Goal: Information Seeking & Learning: Learn about a topic

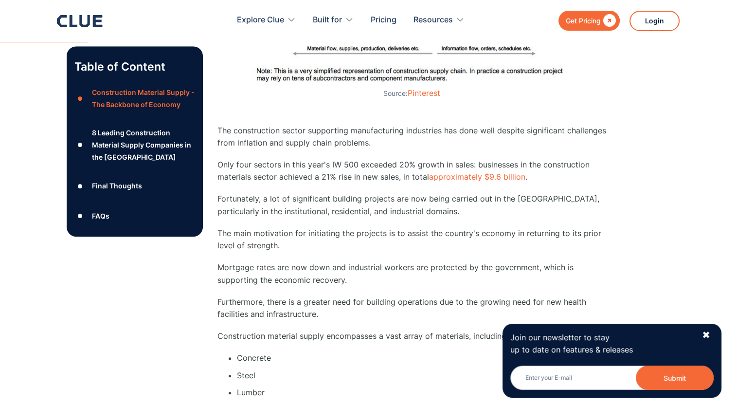
scroll to position [876, 0]
click at [703, 334] on div "✖" at bounding box center [706, 335] width 8 height 12
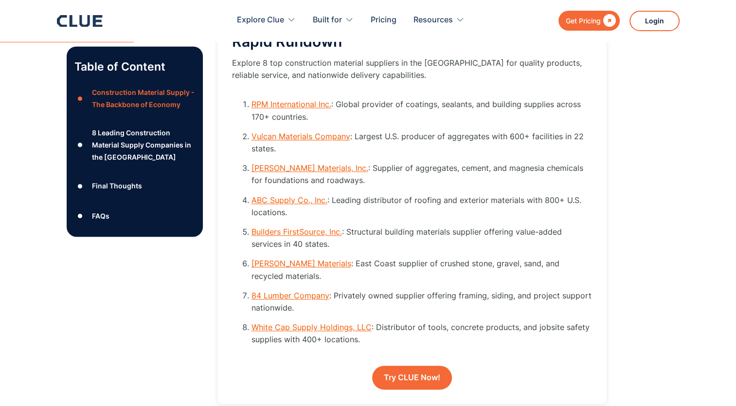
scroll to position [1362, 0]
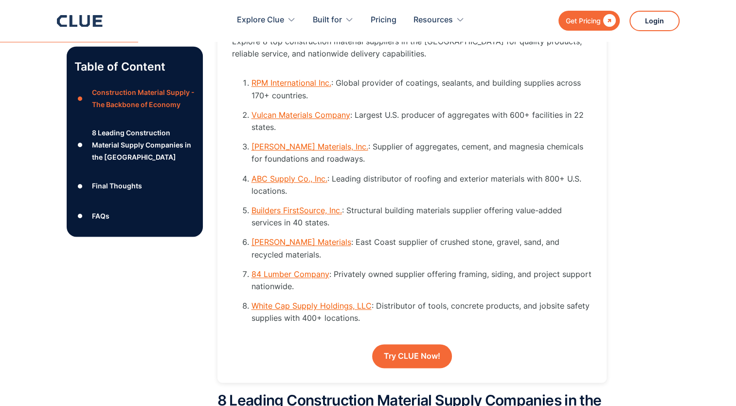
click at [125, 147] on div "8 Leading Construction Material Supply Companies in the [GEOGRAPHIC_DATA]" at bounding box center [142, 144] width 103 height 37
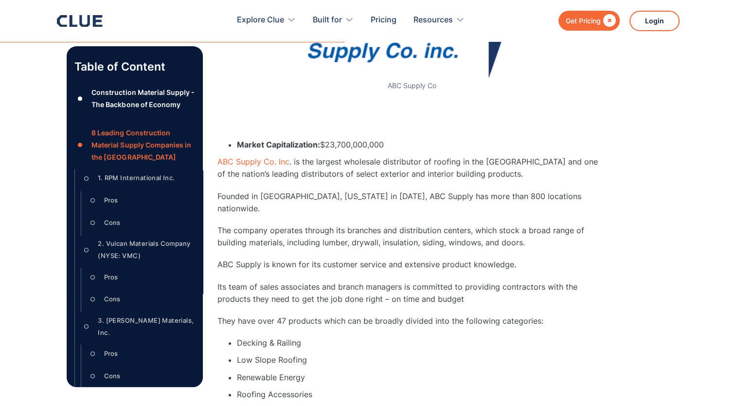
scroll to position [4030, 0]
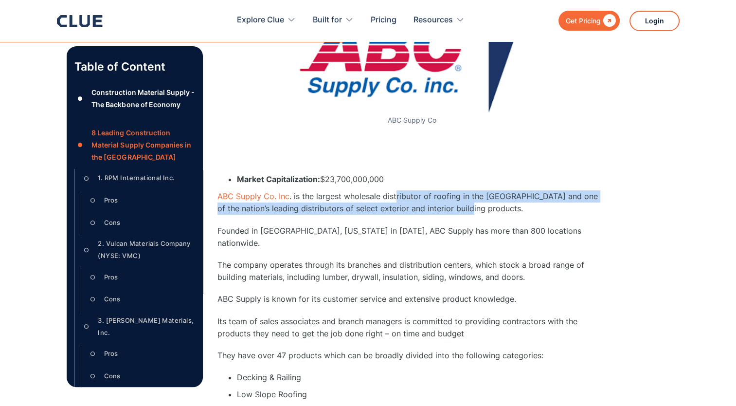
drag, startPoint x: 394, startPoint y: 186, endPoint x: 460, endPoint y: 197, distance: 67.5
click at [460, 197] on p "ABC Supply Co. Inc . is the largest wholesale distributor of roofing in the [GE…" at bounding box center [411, 202] width 389 height 24
click at [302, 199] on p "ABC Supply Co. Inc . is the largest wholesale distributor of roofing in the [GE…" at bounding box center [411, 202] width 389 height 24
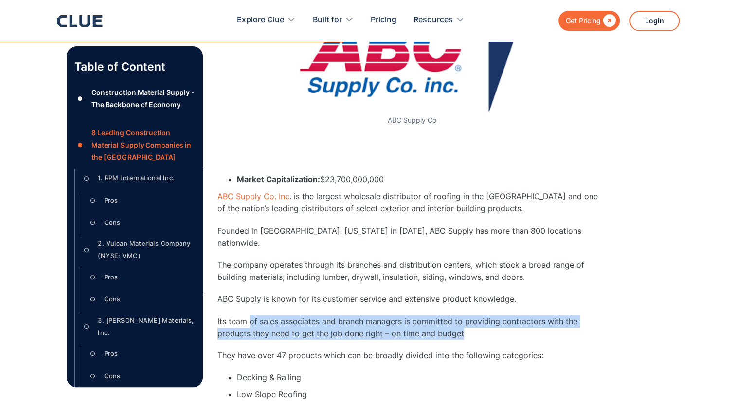
drag, startPoint x: 251, startPoint y: 300, endPoint x: 465, endPoint y: 318, distance: 215.3
click at [465, 318] on div "4. ABC Supply Co., Inc. ABC Supply Co ‍ ‍ Market Capitalization: $23,700,000,00…" at bounding box center [411, 343] width 389 height 714
click at [357, 315] on p "Its team of sales associates and branch managers is committed to providing cont…" at bounding box center [411, 327] width 389 height 24
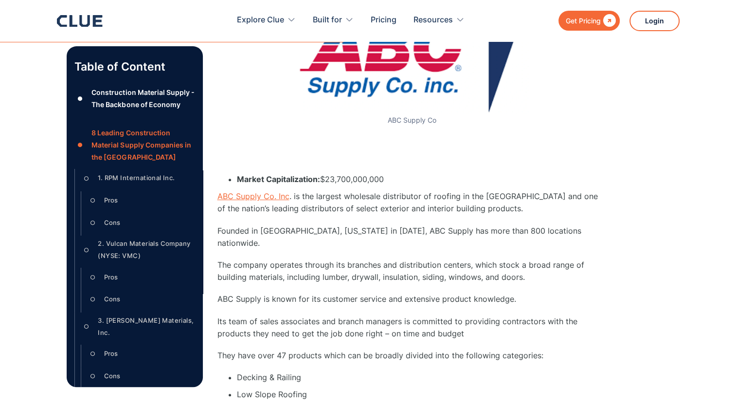
click at [265, 191] on link "ABC Supply Co. Inc" at bounding box center [253, 196] width 72 height 10
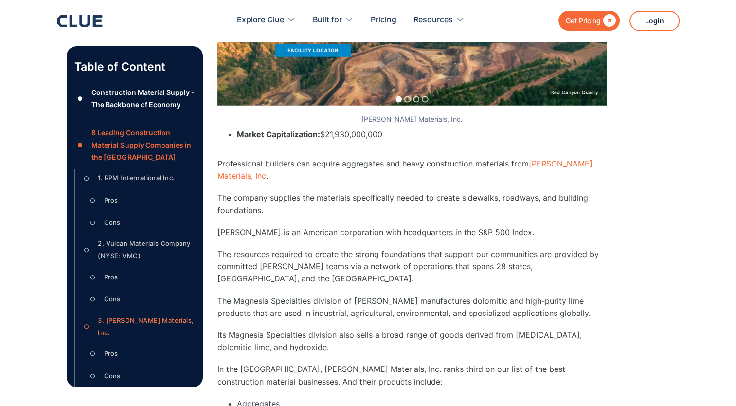
scroll to position [3252, 0]
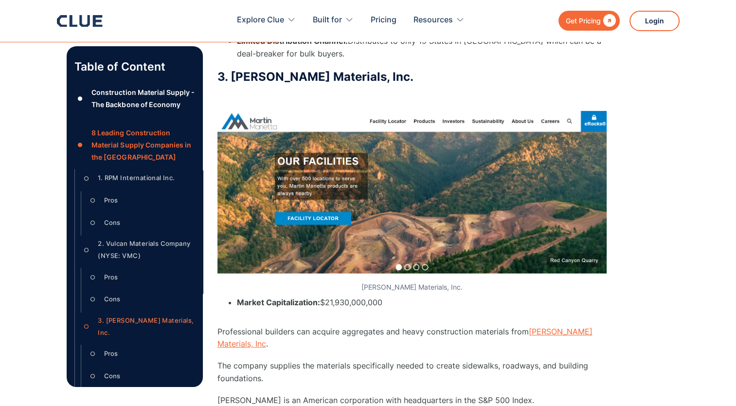
click at [254, 334] on link "[PERSON_NAME] Materials, Inc" at bounding box center [404, 337] width 375 height 22
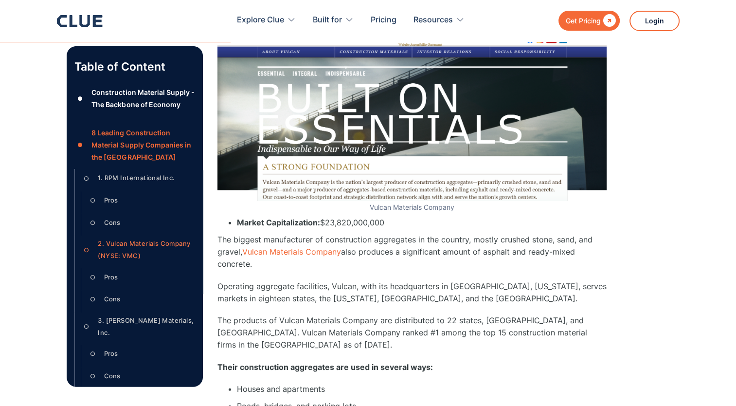
scroll to position [2717, 0]
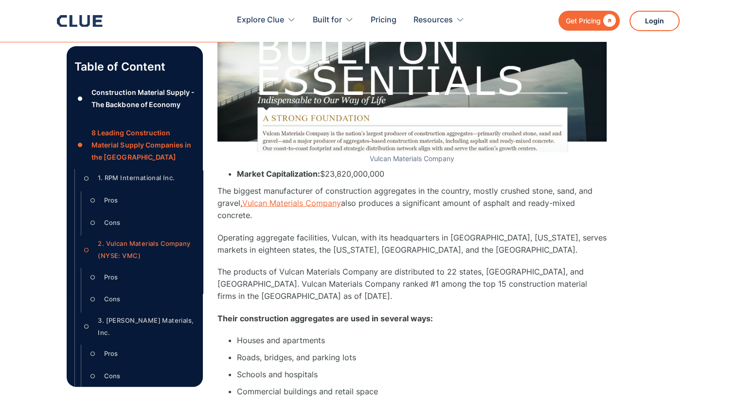
click at [299, 205] on link "Vulcan Materials Company" at bounding box center [291, 203] width 99 height 10
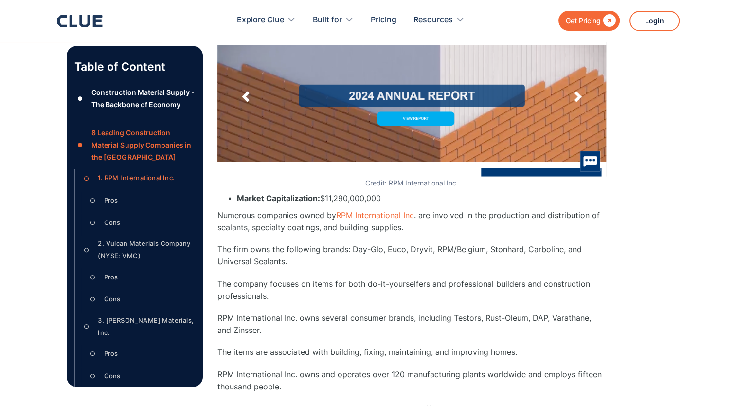
scroll to position [1890, 0]
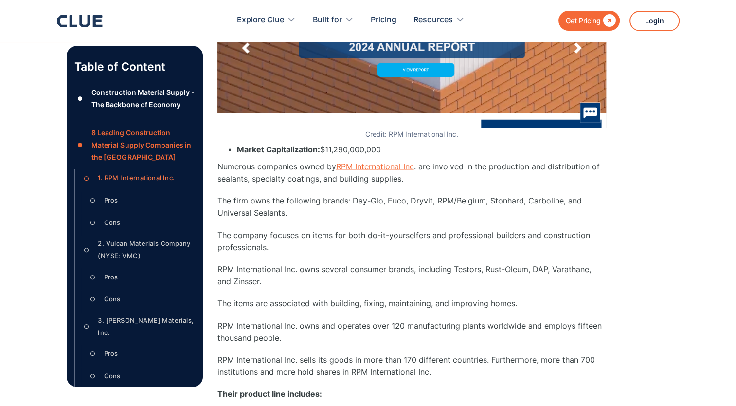
click at [366, 170] on link "RPM International Inc" at bounding box center [375, 167] width 78 height 10
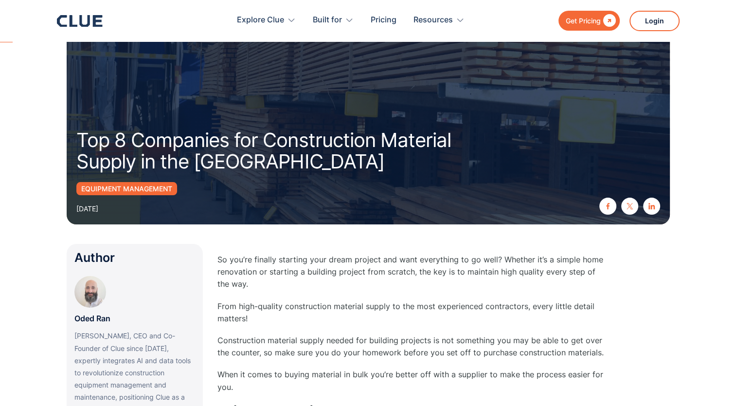
scroll to position [0, 0]
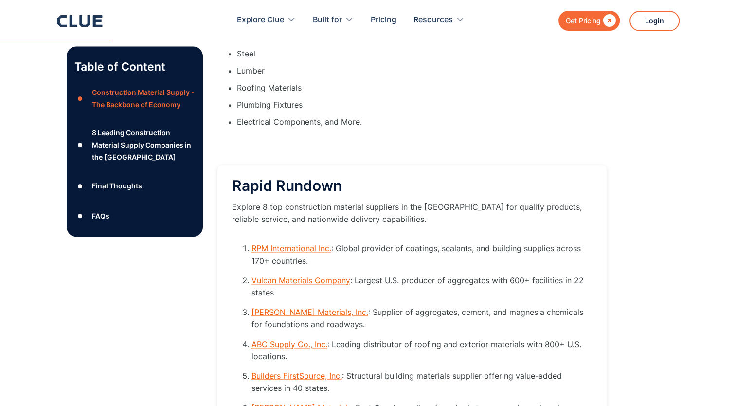
scroll to position [1022, 0]
